Goal: Task Accomplishment & Management: Use online tool/utility

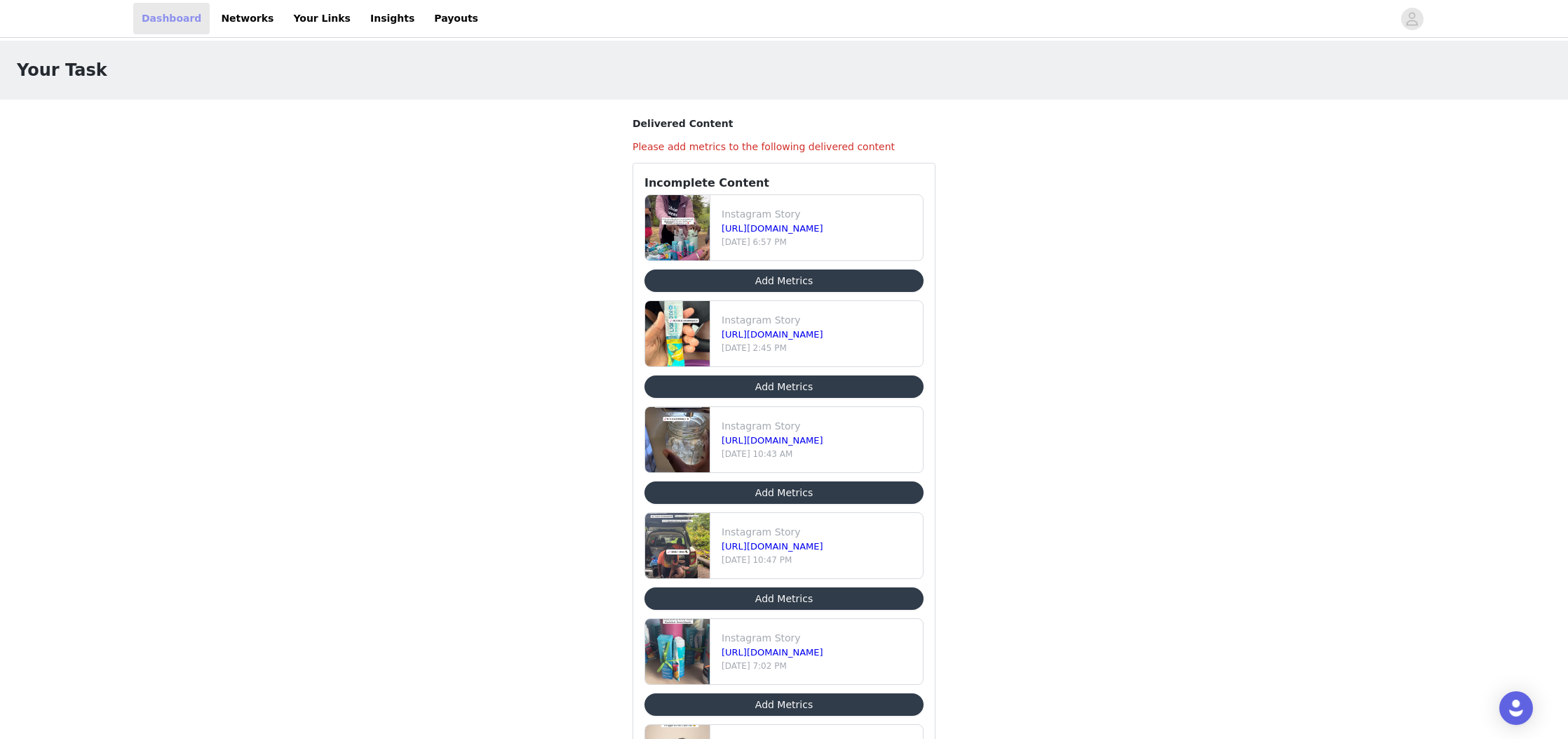
click at [173, 12] on link "Dashboard" at bounding box center [171, 19] width 77 height 31
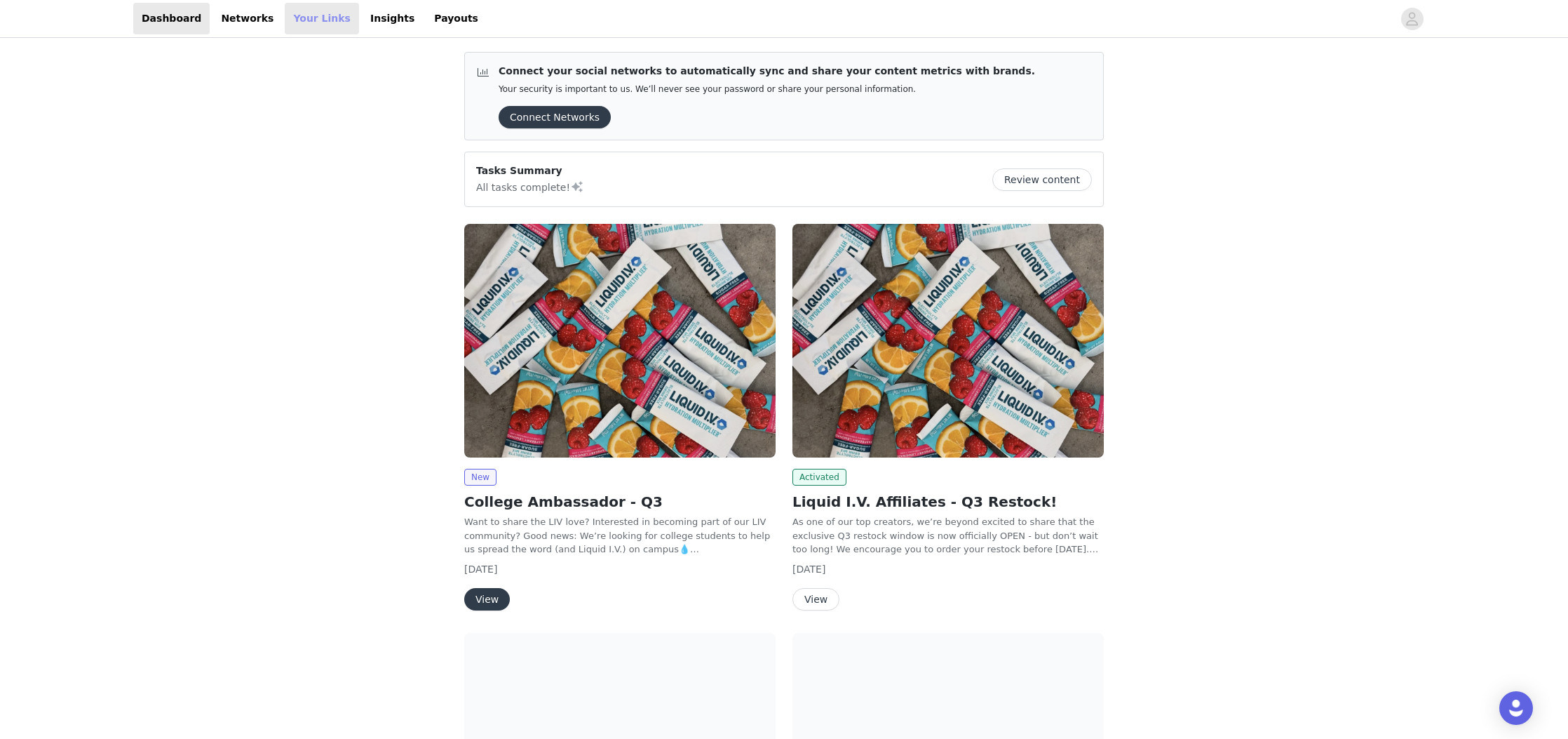
click at [309, 31] on link "Your Links" at bounding box center [322, 19] width 74 height 31
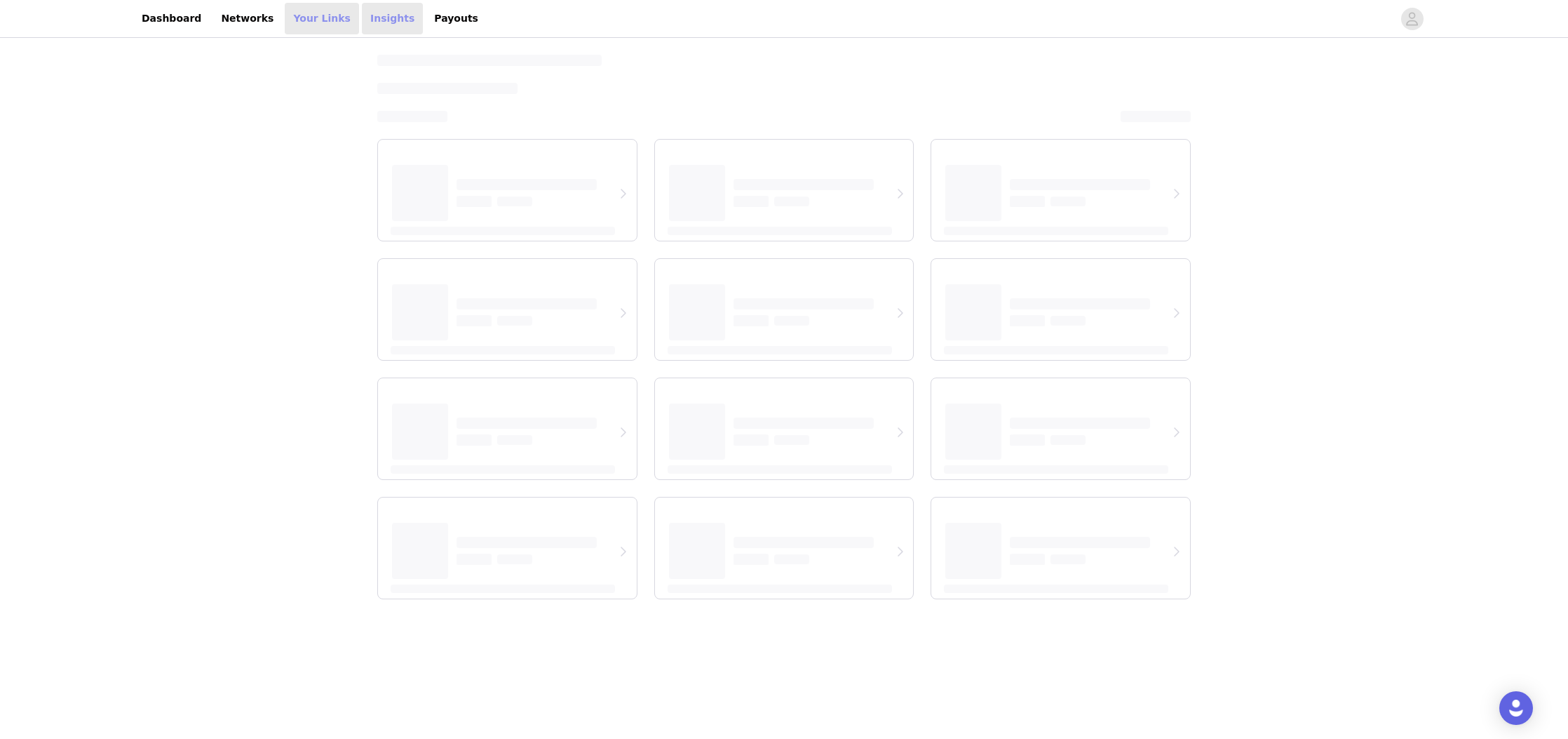
select select "12"
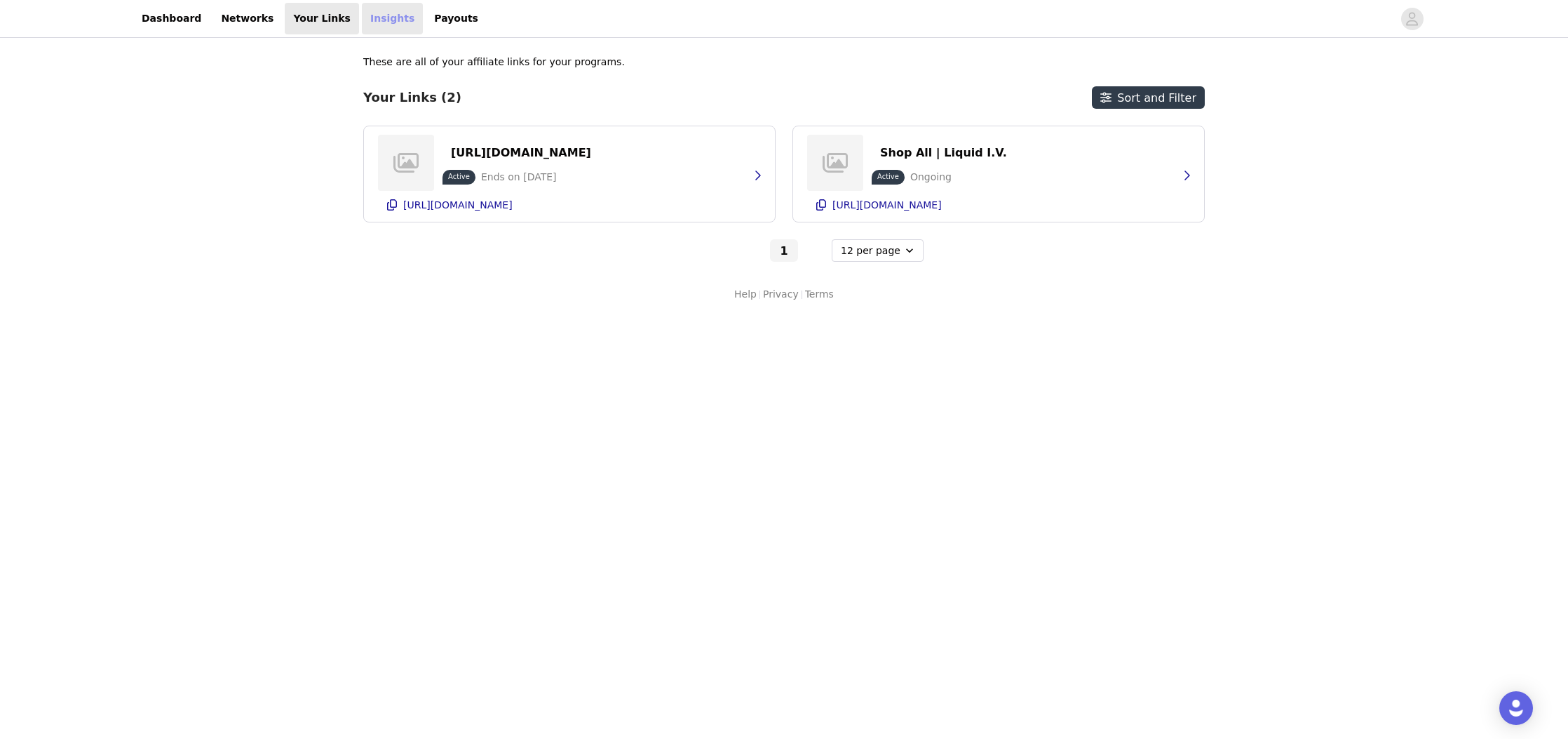
click at [374, 23] on link "Insights" at bounding box center [392, 19] width 61 height 31
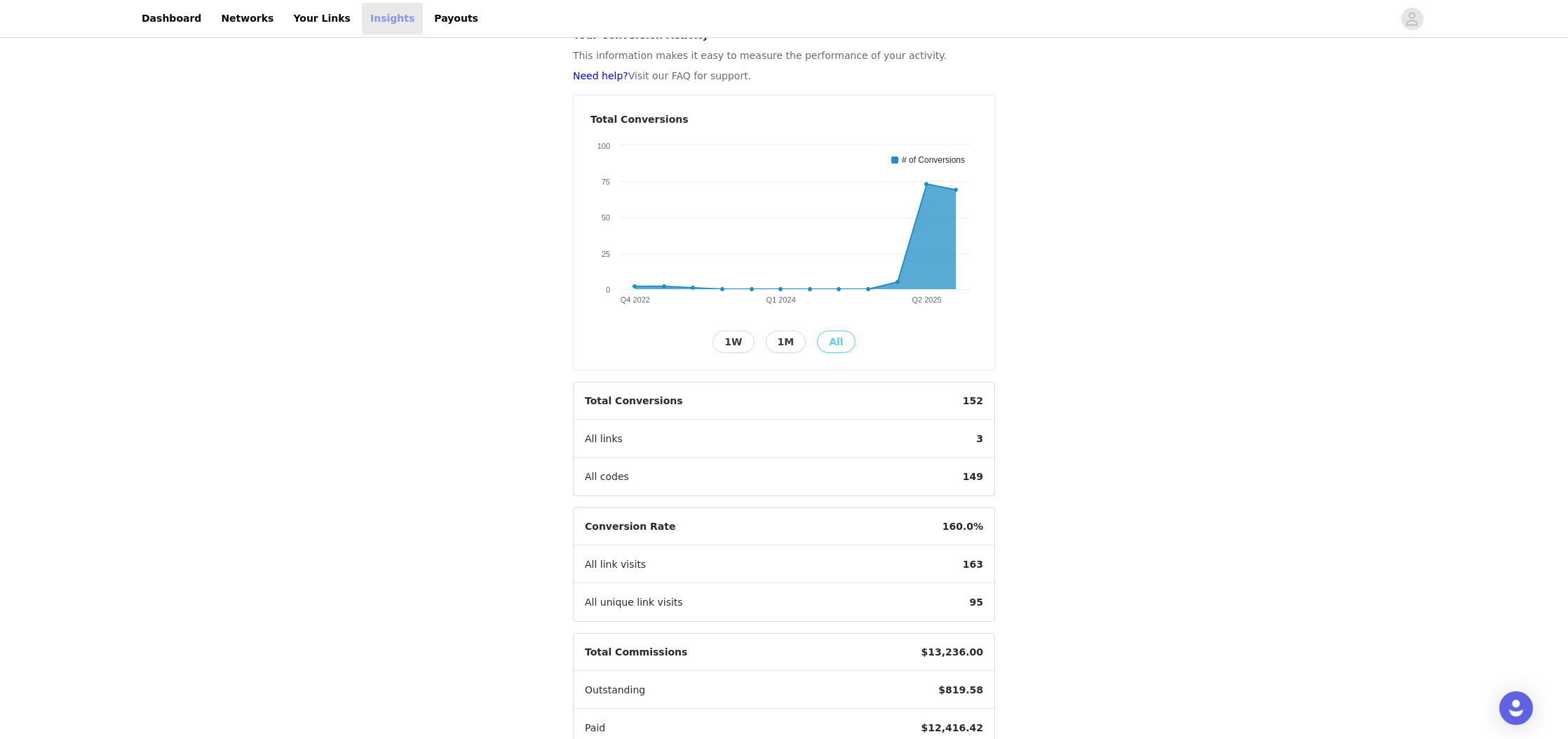
scroll to position [145, 0]
